Goal: Transaction & Acquisition: Purchase product/service

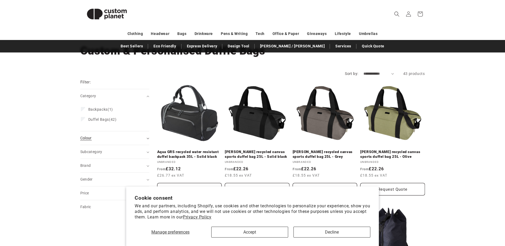
click at [99, 140] on div "Colour (0)" at bounding box center [112, 139] width 64 height 6
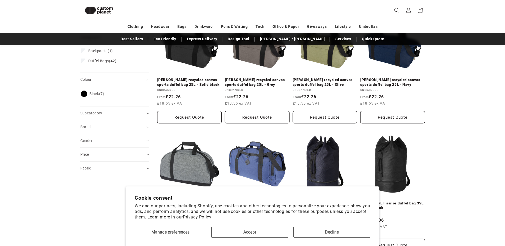
scroll to position [99, 0]
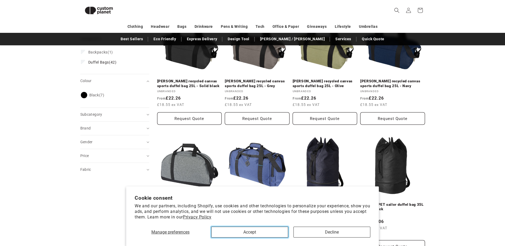
click at [256, 235] on button "Accept" at bounding box center [249, 232] width 77 height 11
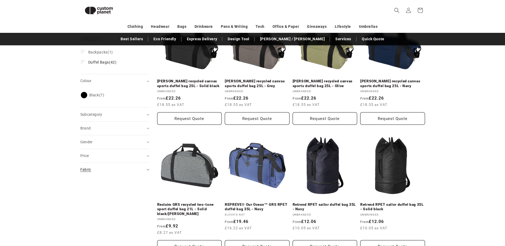
click at [149, 169] on icon "Fabric (0 selected)" at bounding box center [148, 170] width 3 height 2
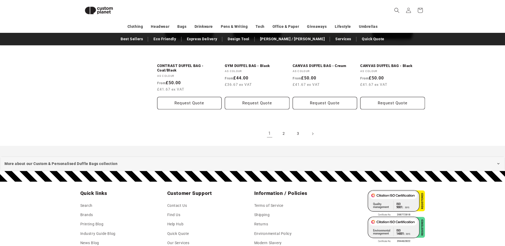
scroll to position [594, 0]
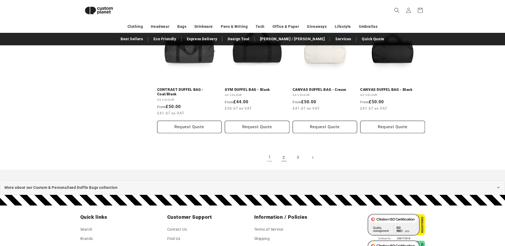
click at [285, 159] on link "2" at bounding box center [284, 158] width 12 height 12
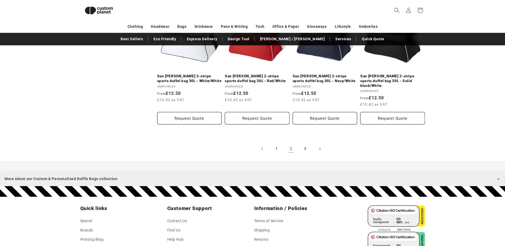
scroll to position [594, 0]
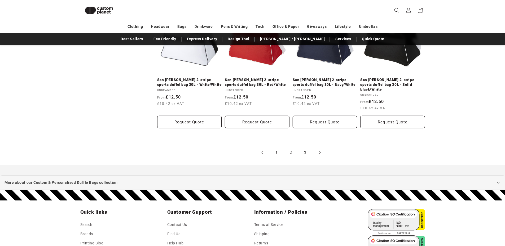
click at [303, 147] on link "3" at bounding box center [306, 153] width 12 height 12
